Goal: Transaction & Acquisition: Register for event/course

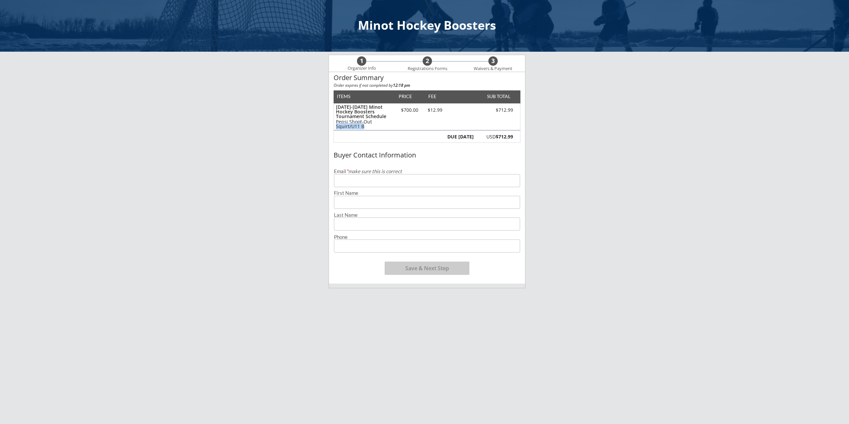
drag, startPoint x: 337, startPoint y: 126, endPoint x: 368, endPoint y: 125, distance: 31.0
click at [368, 125] on div "Pepsi Shoot-Out Squirt/U11 B" at bounding box center [364, 123] width 56 height 9
click at [405, 186] on input "email" at bounding box center [427, 180] width 186 height 13
type input "[EMAIL_ADDRESS][DOMAIN_NAME]"
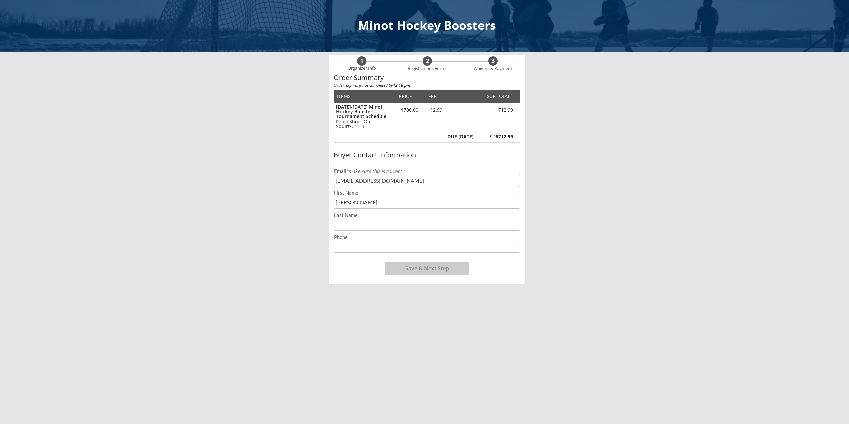
type input "[PERSON_NAME]"
type input "[PHONE_NUMBER]"
click at [434, 268] on button "Save & Next Step" at bounding box center [427, 268] width 85 height 13
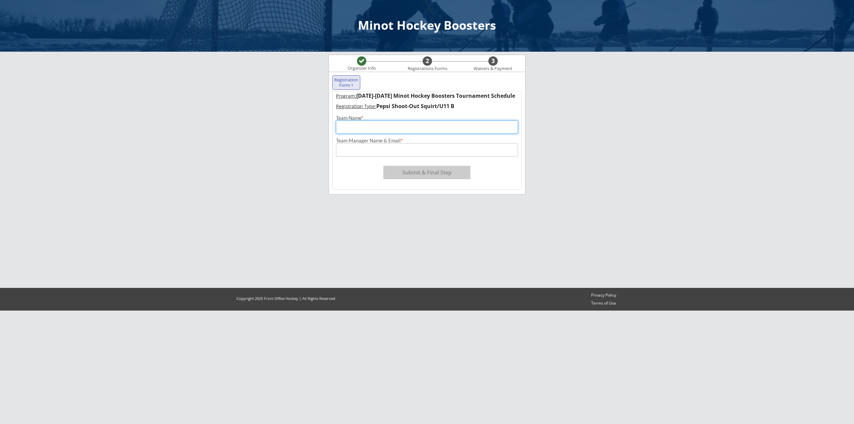
click at [391, 128] on input "input" at bounding box center [427, 126] width 182 height 13
type input "U"
type input "Southey Marlins"
click at [437, 147] on input "input" at bounding box center [427, 149] width 182 height 13
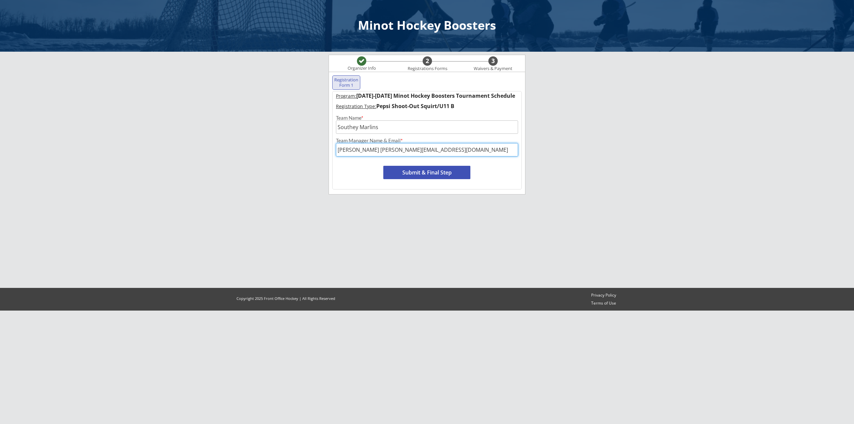
type input "[PERSON_NAME] [PERSON_NAME][EMAIL_ADDRESS][DOMAIN_NAME]"
click at [439, 172] on button "Submit & Final Step" at bounding box center [426, 172] width 87 height 13
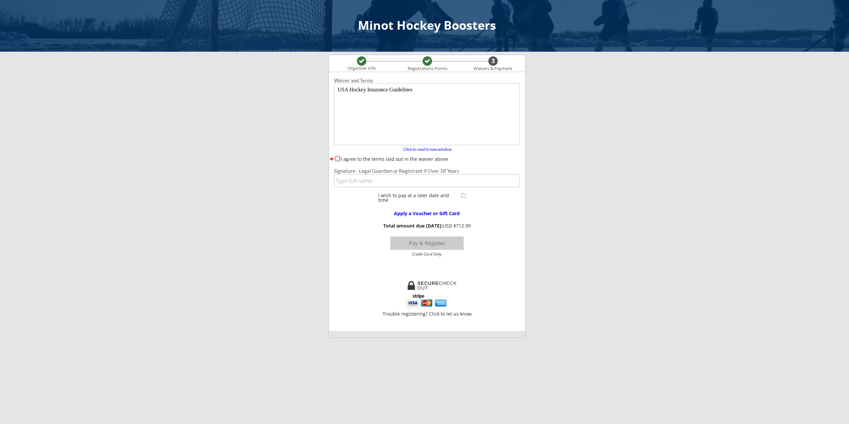
click at [337, 158] on input "I agree to the terms laid out in the waiver above" at bounding box center [337, 158] width 4 height 4
checkbox input "true"
click at [350, 182] on input "input" at bounding box center [427, 180] width 186 height 13
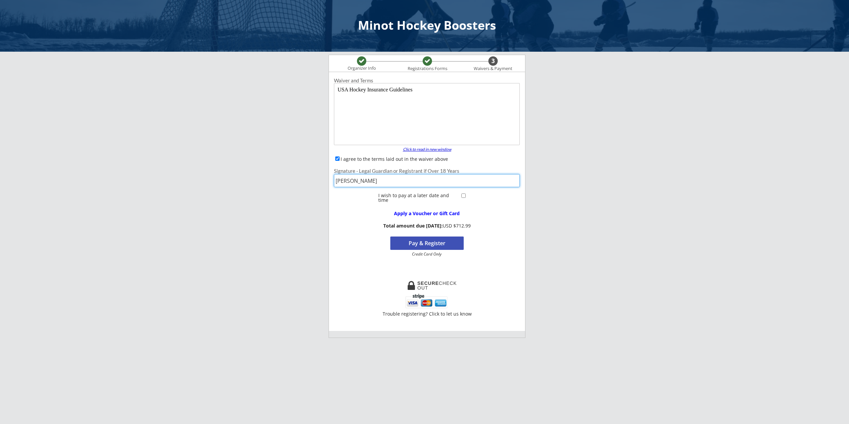
type input "[PERSON_NAME]"
click at [447, 148] on div "Click to read in new window" at bounding box center [427, 149] width 57 height 4
click at [441, 245] on button "Pay & Register" at bounding box center [426, 243] width 73 height 13
